Goal: Task Accomplishment & Management: Manage account settings

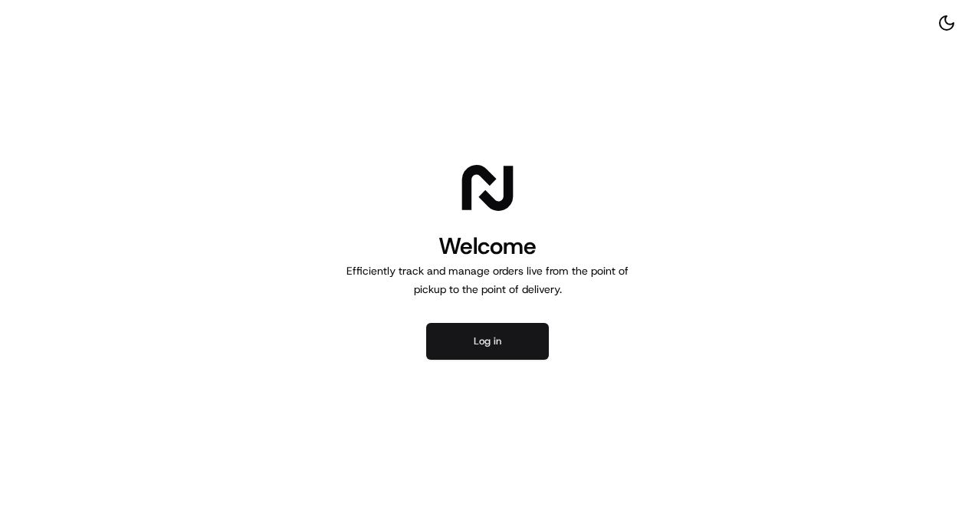
click at [518, 340] on button "Log in" at bounding box center [487, 341] width 123 height 37
click at [498, 325] on button "Log in" at bounding box center [487, 341] width 123 height 37
